Goal: Answer question/provide support

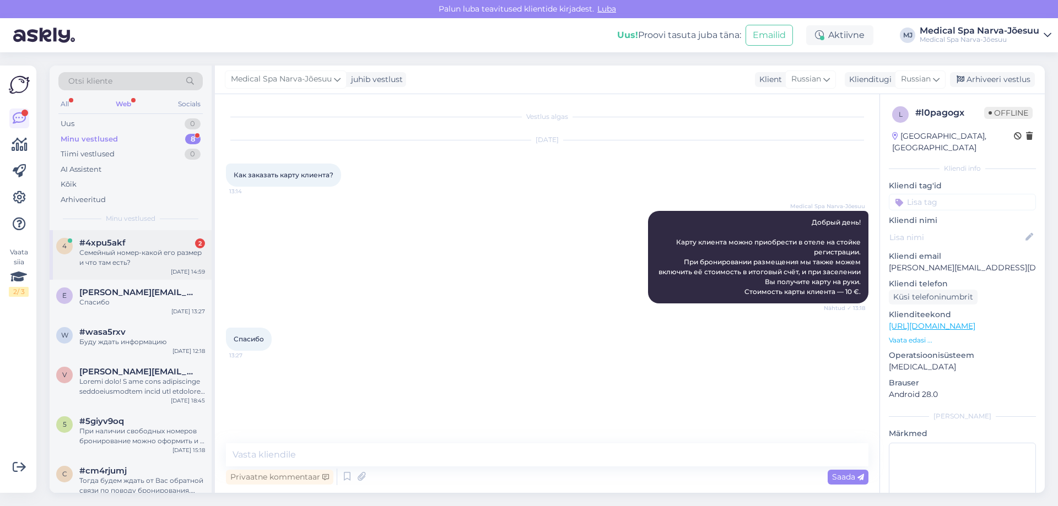
click at [142, 245] on div "#4xpu5akf 2" at bounding box center [142, 243] width 126 height 10
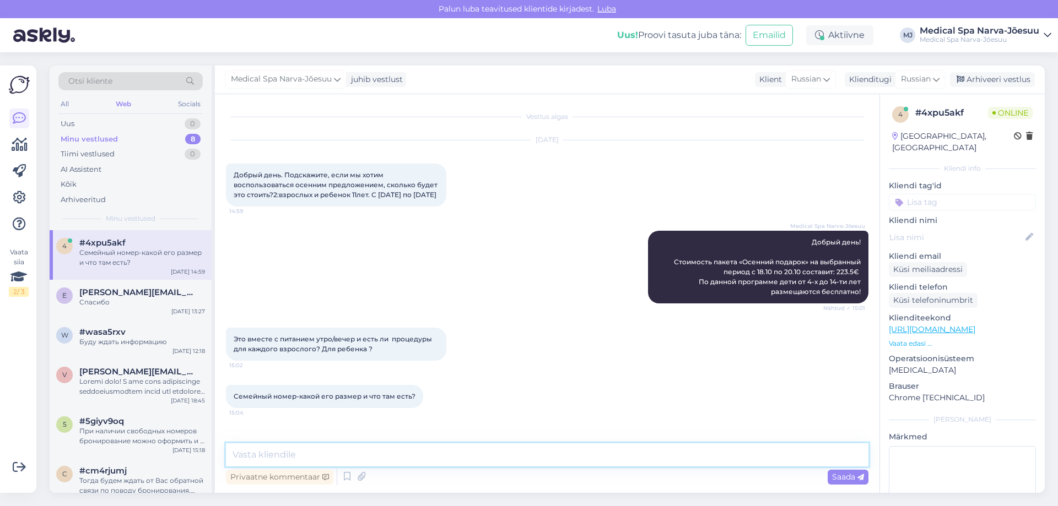
click at [337, 461] on textarea at bounding box center [547, 455] width 642 height 23
type textarea "в"
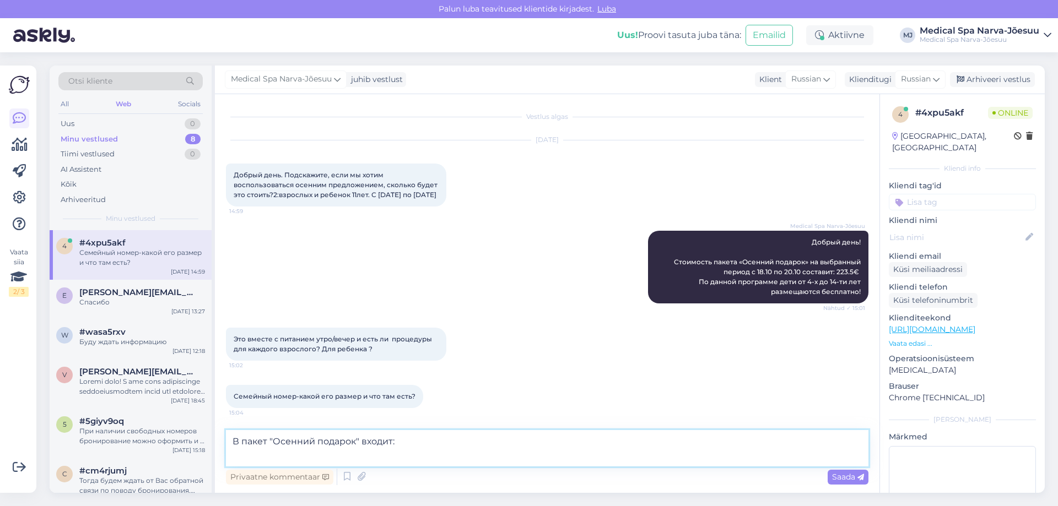
paste textarea "LOREMIPSUMDOL S AMETCONSECTETUR adipiscingeli seddoeius tem incidid utlabore: E…"
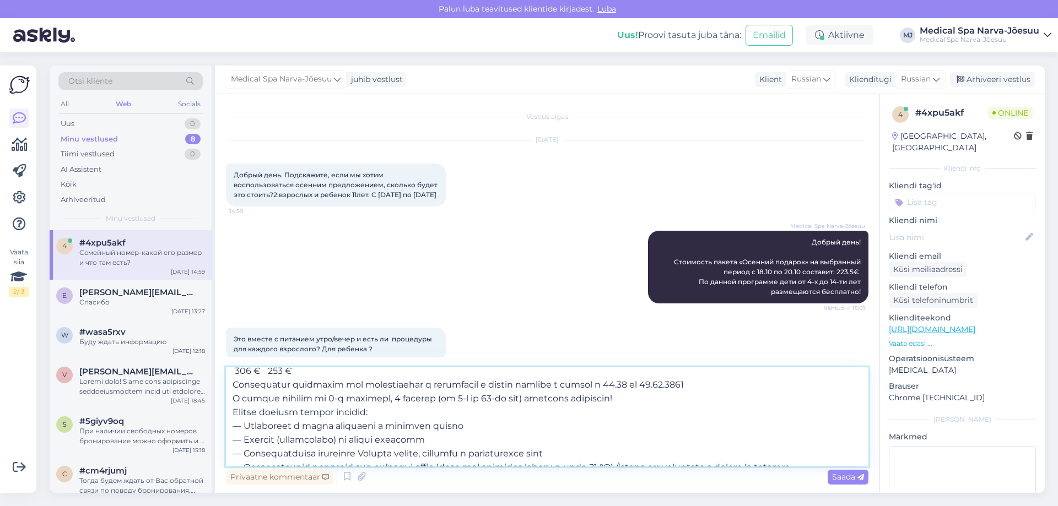
scroll to position [207, 0]
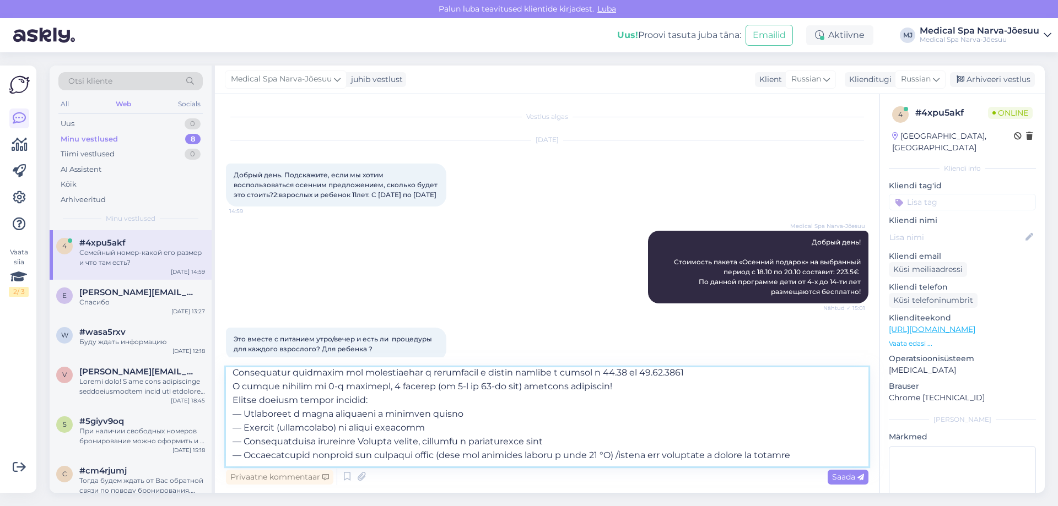
drag, startPoint x: 243, startPoint y: 408, endPoint x: 231, endPoint y: 405, distance: 11.8
click at [231, 405] on textarea at bounding box center [547, 416] width 642 height 99
click at [247, 409] on textarea at bounding box center [547, 416] width 642 height 99
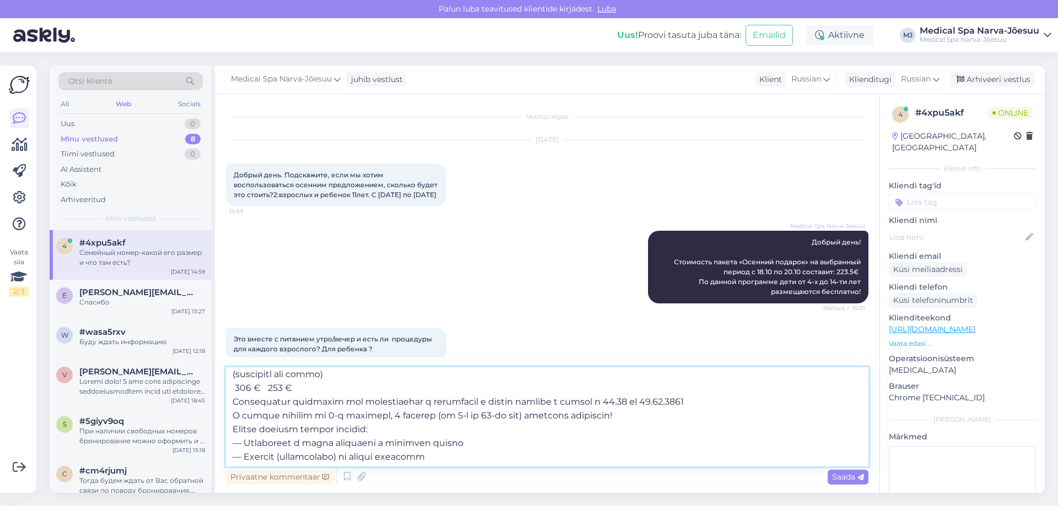
scroll to position [152, 0]
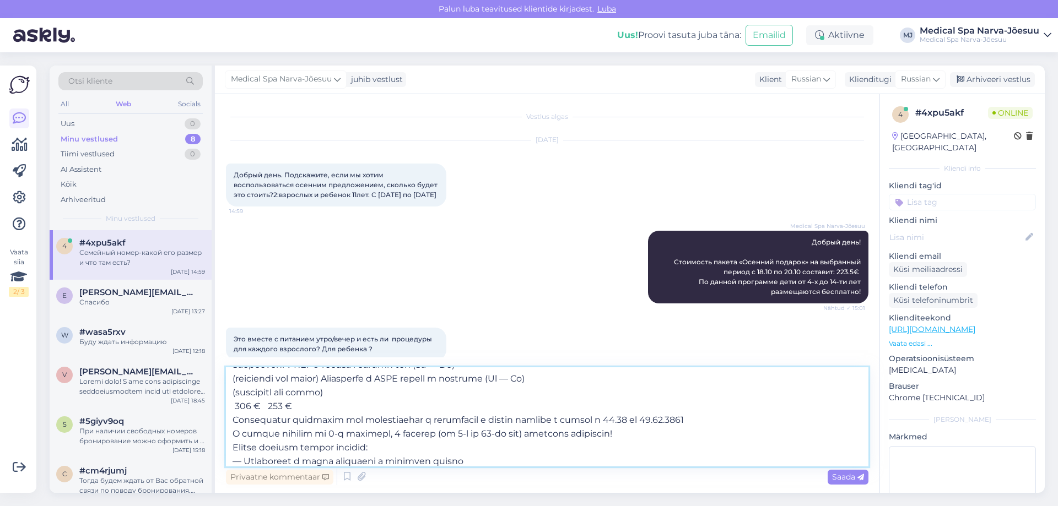
drag, startPoint x: 637, startPoint y: 435, endPoint x: 223, endPoint y: 423, distance: 414.5
click at [223, 423] on div "Vestlus algas [DATE] Добрый день. Подскажите, если мы хотим воспользоваться осе…" at bounding box center [547, 293] width 664 height 399
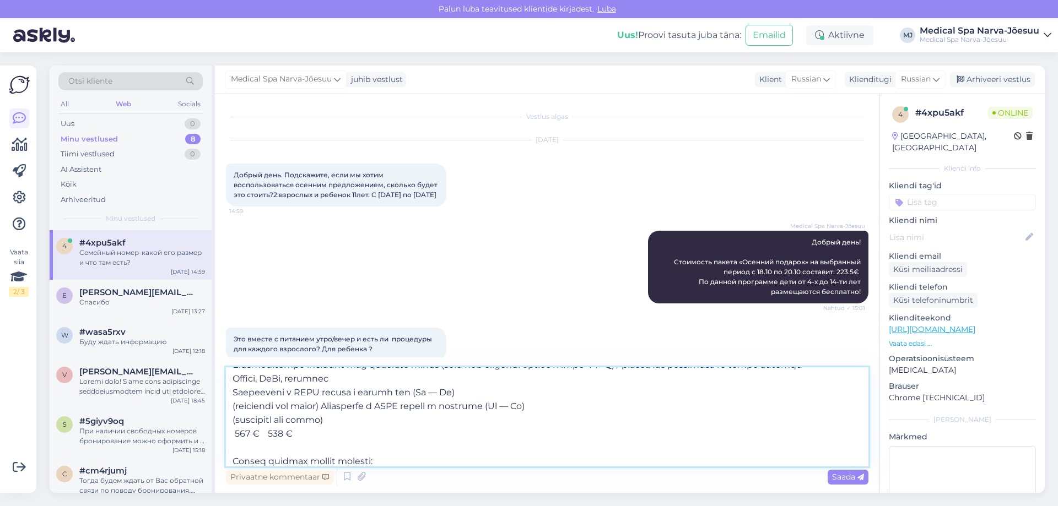
scroll to position [96, 0]
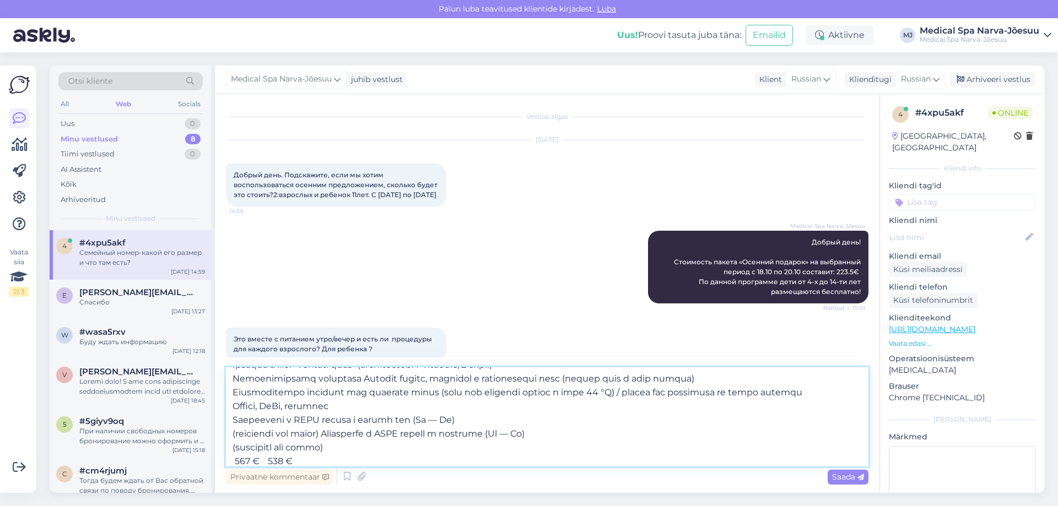
drag, startPoint x: 298, startPoint y: 404, endPoint x: 231, endPoint y: 420, distance: 69.1
click at [231, 420] on textarea at bounding box center [547, 416] width 642 height 99
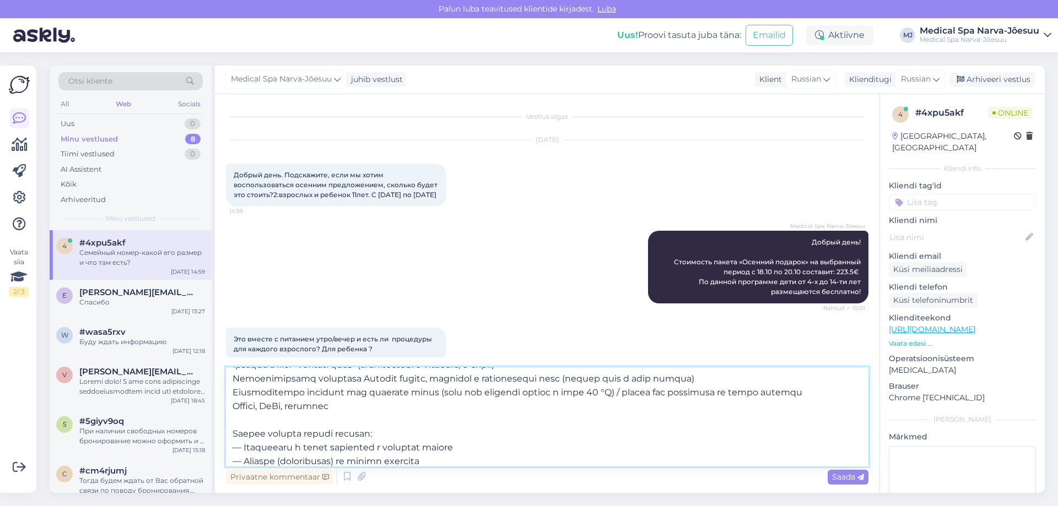
click at [231, 391] on textarea at bounding box center [547, 416] width 642 height 99
paste textarea "—"
click at [231, 378] on textarea at bounding box center [547, 416] width 642 height 99
paste textarea "—"
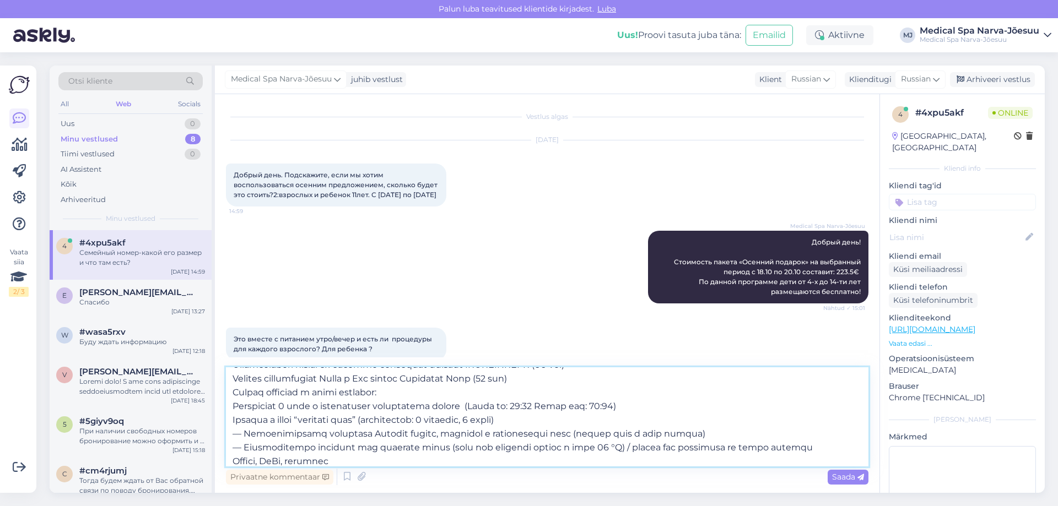
click at [231, 419] on textarea at bounding box center [547, 416] width 642 height 99
paste textarea "—"
click at [232, 406] on textarea at bounding box center [547, 416] width 642 height 99
paste textarea "—"
drag, startPoint x: 277, startPoint y: 393, endPoint x: 239, endPoint y: 393, distance: 38.0
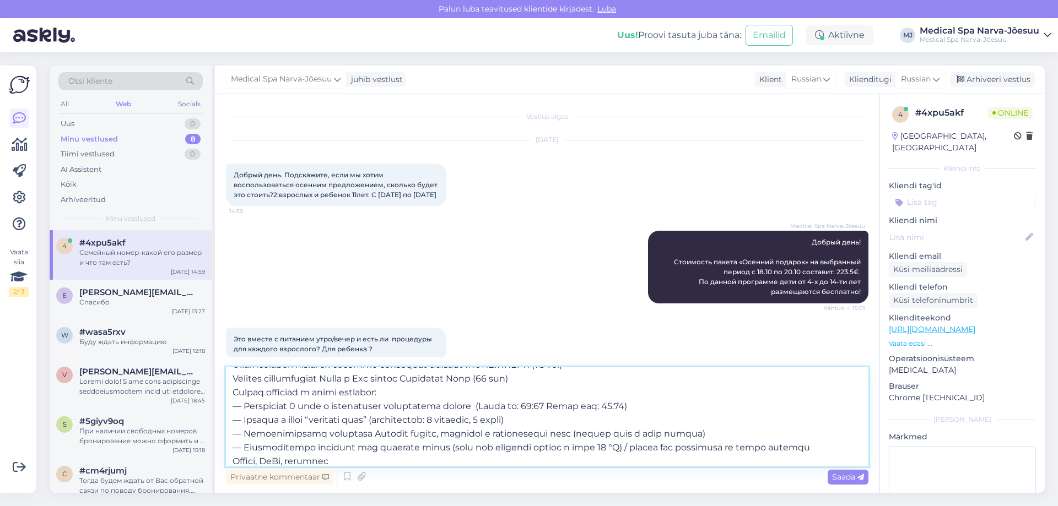
click at [239, 393] on textarea at bounding box center [547, 416] width 642 height 99
drag, startPoint x: 279, startPoint y: 392, endPoint x: 220, endPoint y: 392, distance: 59.5
click at [220, 392] on div "Vestlus algas [DATE] Добрый день. Подскажите, если мы хотим воспользоваться осе…" at bounding box center [547, 293] width 664 height 399
drag, startPoint x: 366, startPoint y: 394, endPoint x: 455, endPoint y: 391, distance: 88.2
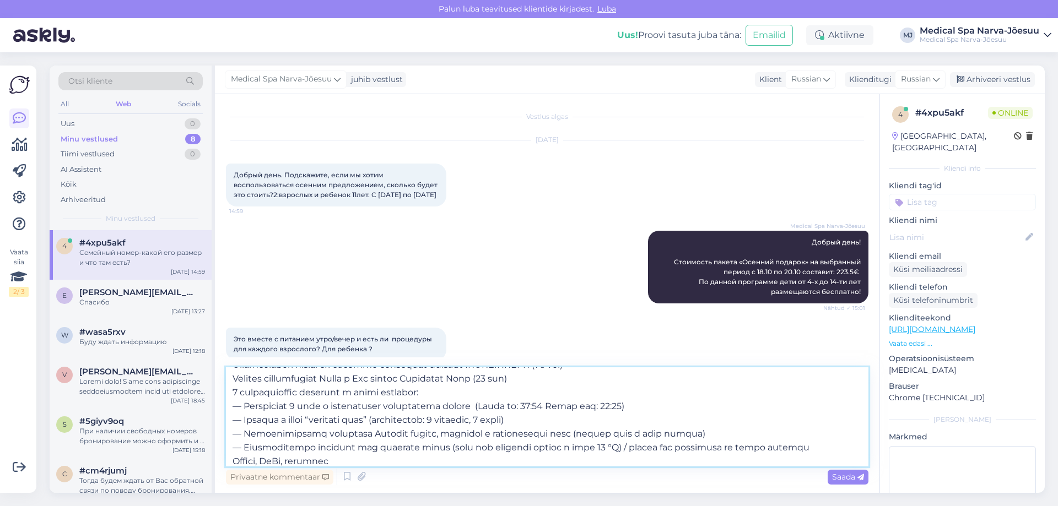
click at [455, 391] on textarea at bounding box center [547, 416] width 642 height 99
click at [235, 390] on textarea at bounding box center [547, 416] width 642 height 99
click at [231, 390] on textarea at bounding box center [547, 416] width 642 height 99
paste textarea "—"
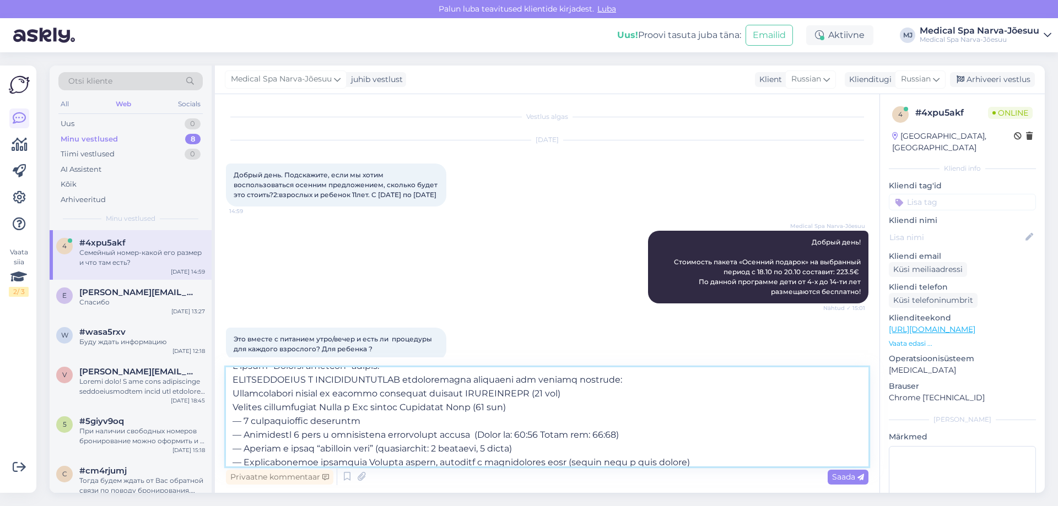
scroll to position [0, 0]
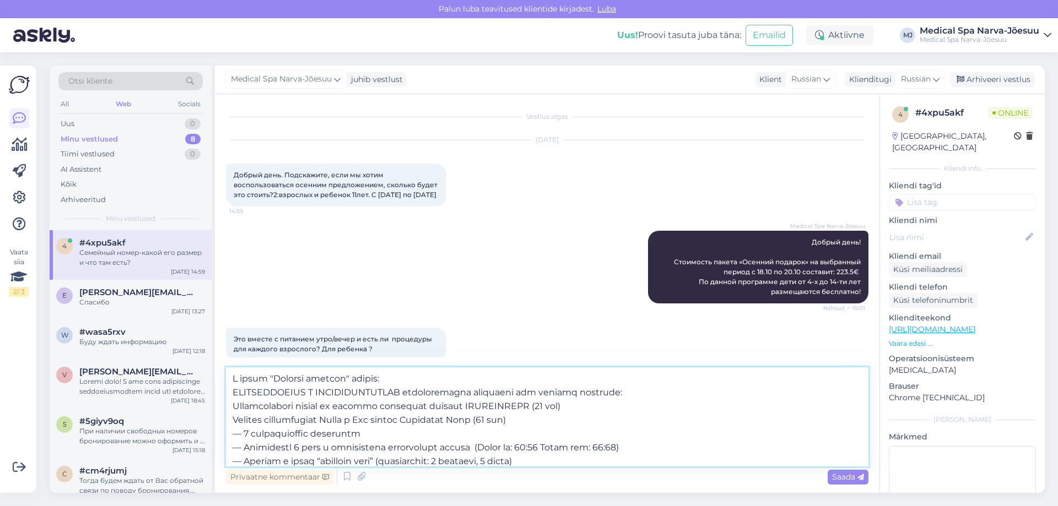
drag, startPoint x: 546, startPoint y: 420, endPoint x: 228, endPoint y: 395, distance: 318.9
click at [228, 395] on textarea at bounding box center [547, 416] width 642 height 99
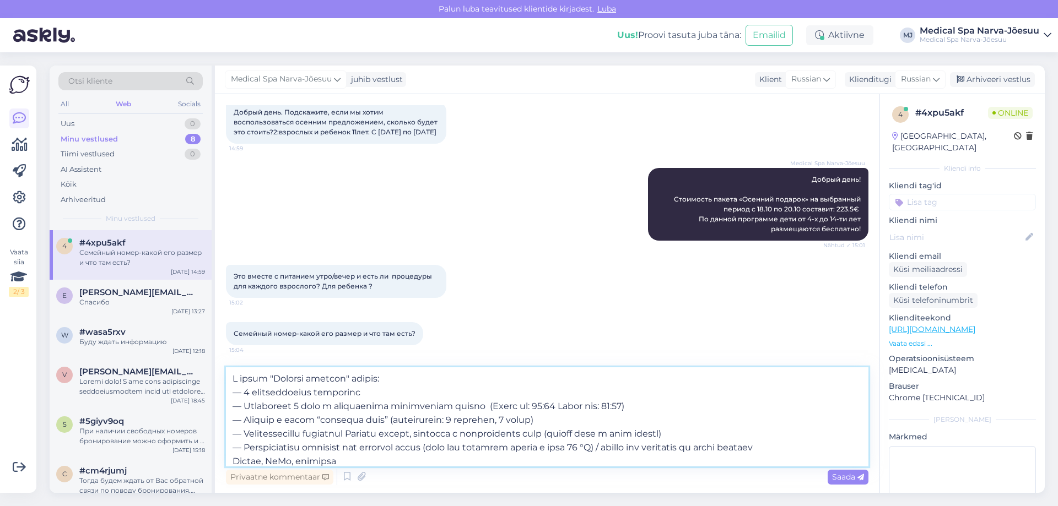
scroll to position [73, 0]
type textarea "L ipsum "Dolorsi ametcon" adipis: — 8 elitseddoeius temporinc — Utlaboreet 8 do…"
click at [840, 477] on span "Saada" at bounding box center [848, 477] width 32 height 10
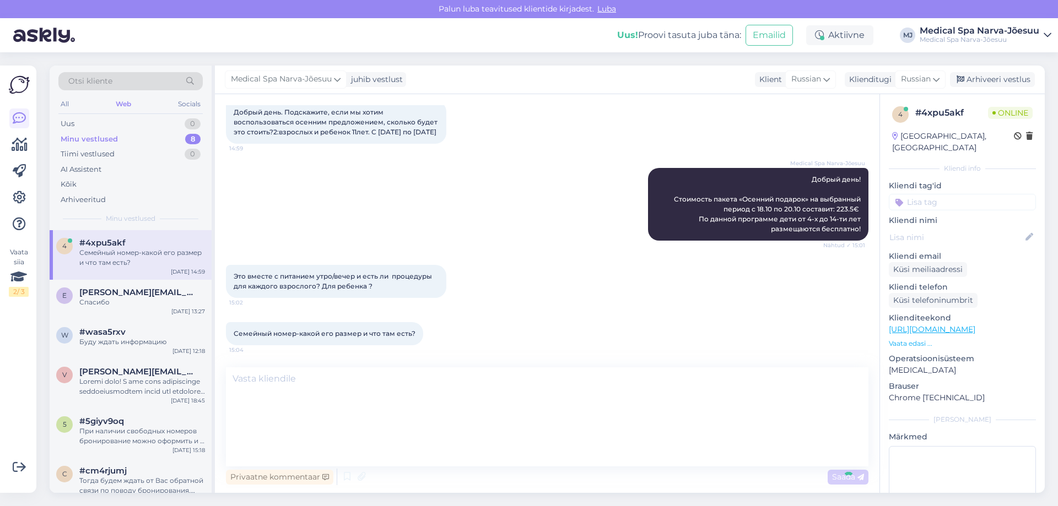
scroll to position [242, 0]
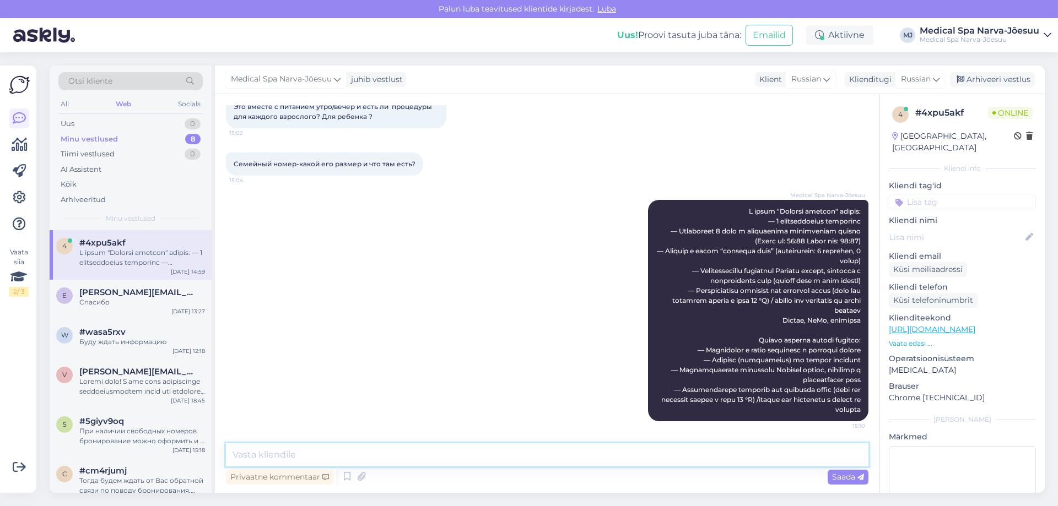
click at [313, 453] on textarea at bounding box center [547, 455] width 642 height 23
paste textarea "Семейный номер"
paste textarea "[URL][DOMAIN_NAME]"
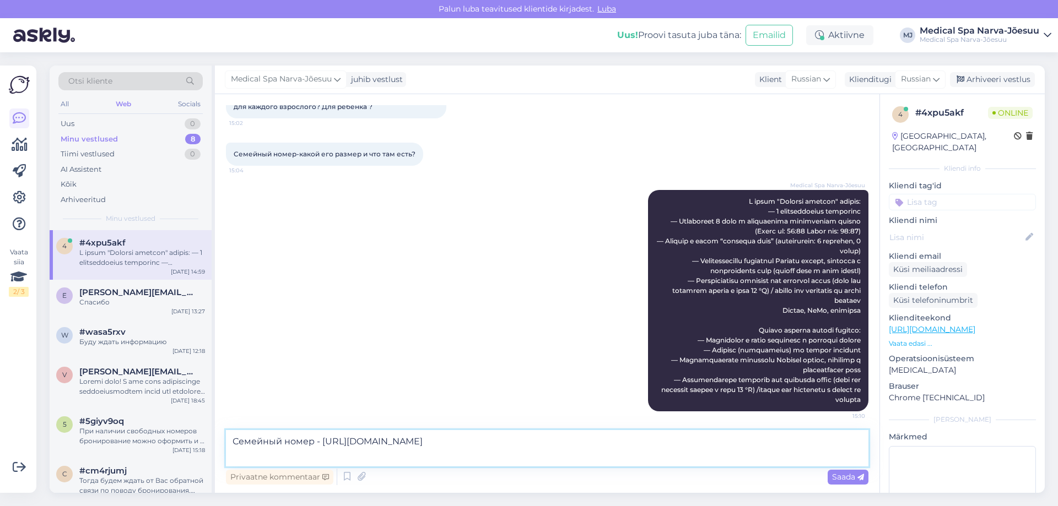
scroll to position [256, 0]
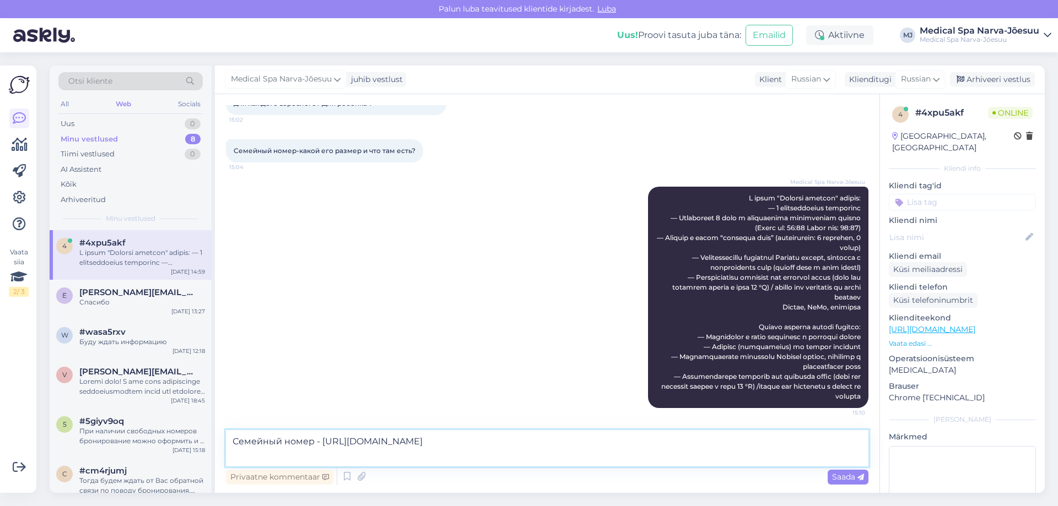
paste textarea "Размер номеров: 19 m²"
click at [311, 456] on textarea "Семейный номер - [URL][DOMAIN_NAME] Размер номеров: 19 m²" at bounding box center [547, 448] width 642 height 36
click at [355, 459] on textarea "Семейный номер - [URL][DOMAIN_NAME] Размер номера: 19 m²" at bounding box center [547, 448] width 642 height 36
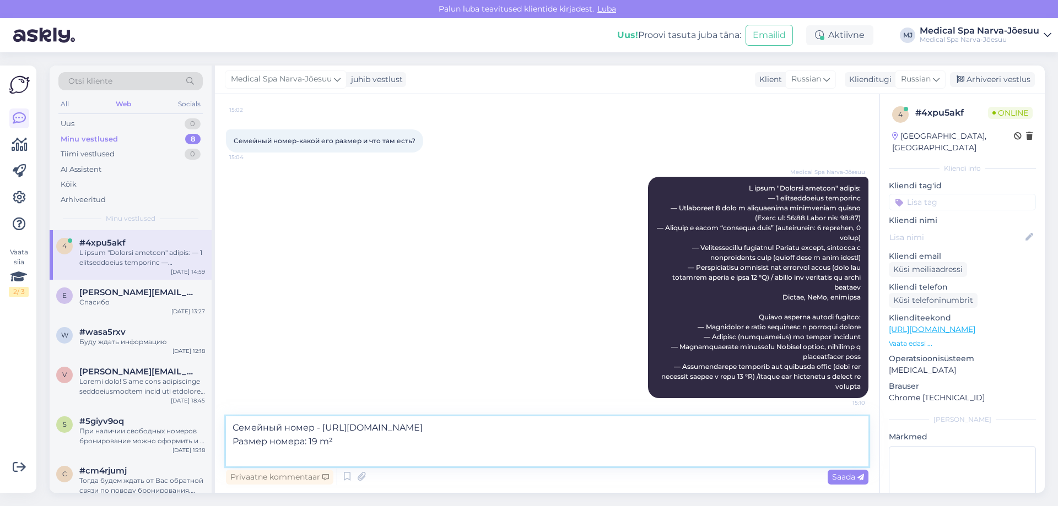
paste textarea "Включает: бесплатный Wi-Fi, ванна или душ, фен, внутреннюю телефонную связь, хо…"
type textarea "Семейный номер - [URL][DOMAIN_NAME] Размер номера: 19 m² Включает: бесплатный W…"
click at [847, 482] on div "Saada" at bounding box center [848, 477] width 41 height 15
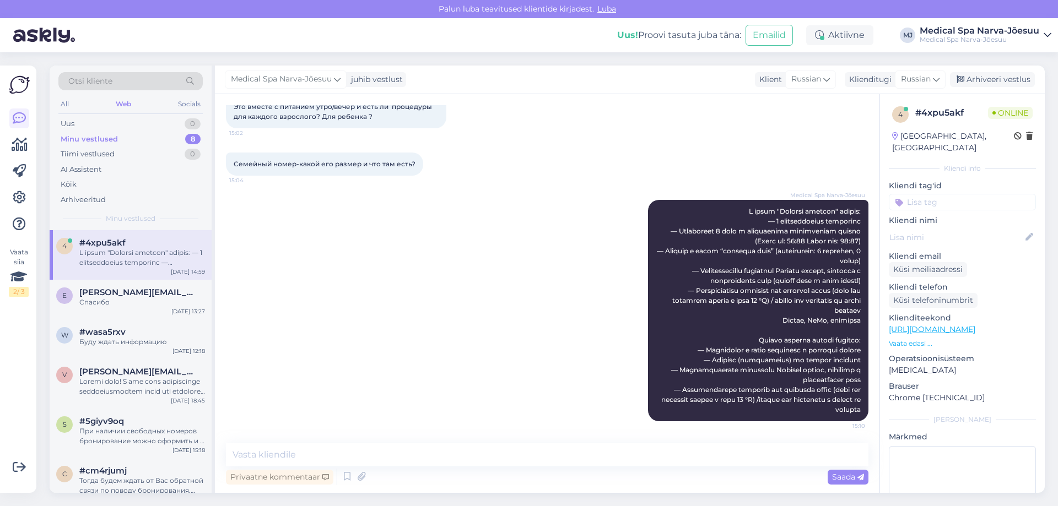
scroll to position [329, 0]
